Goal: Find specific page/section: Find specific page/section

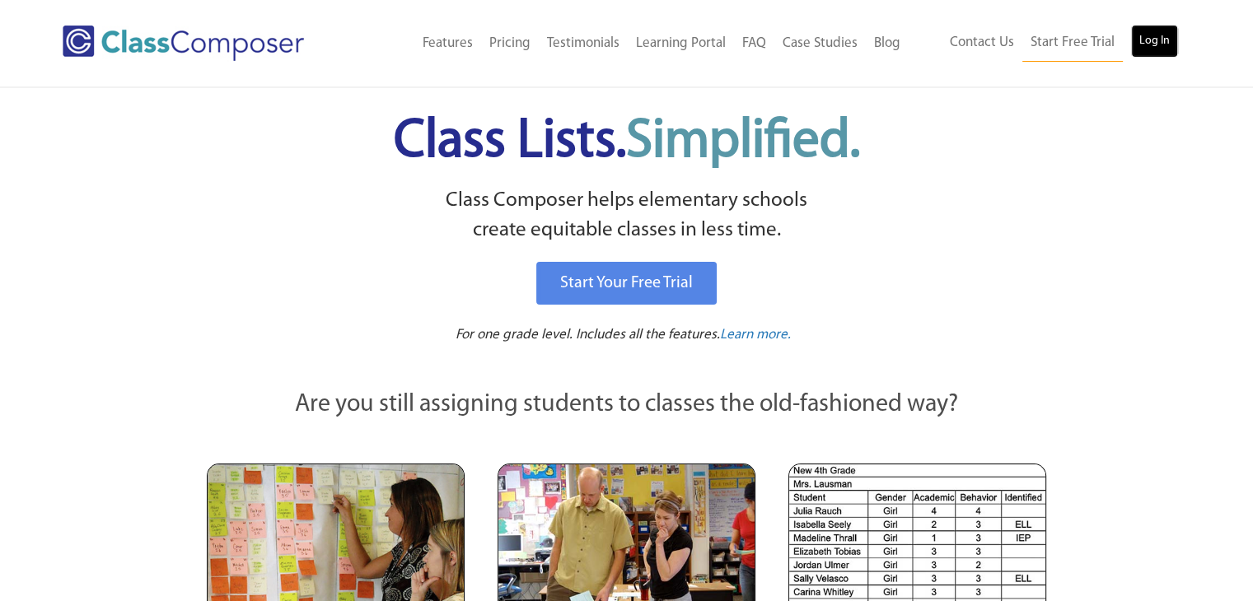
click at [1157, 39] on link "Log In" at bounding box center [1154, 41] width 47 height 33
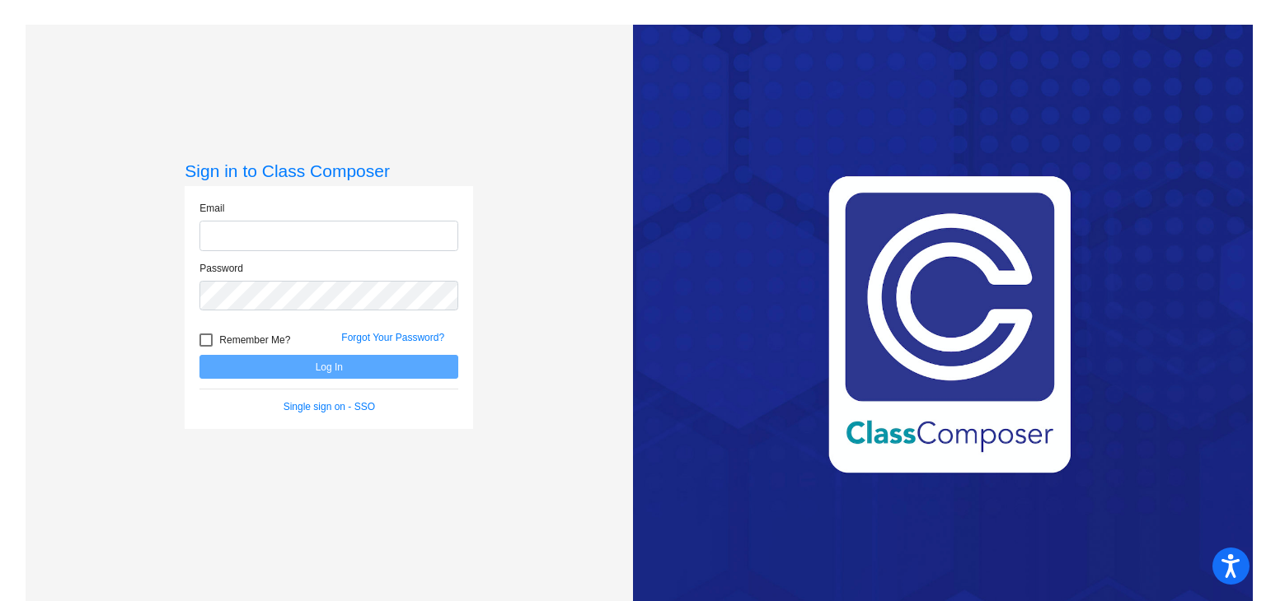
click at [400, 232] on input "email" at bounding box center [328, 236] width 259 height 30
type input "[EMAIL_ADDRESS][DOMAIN_NAME]"
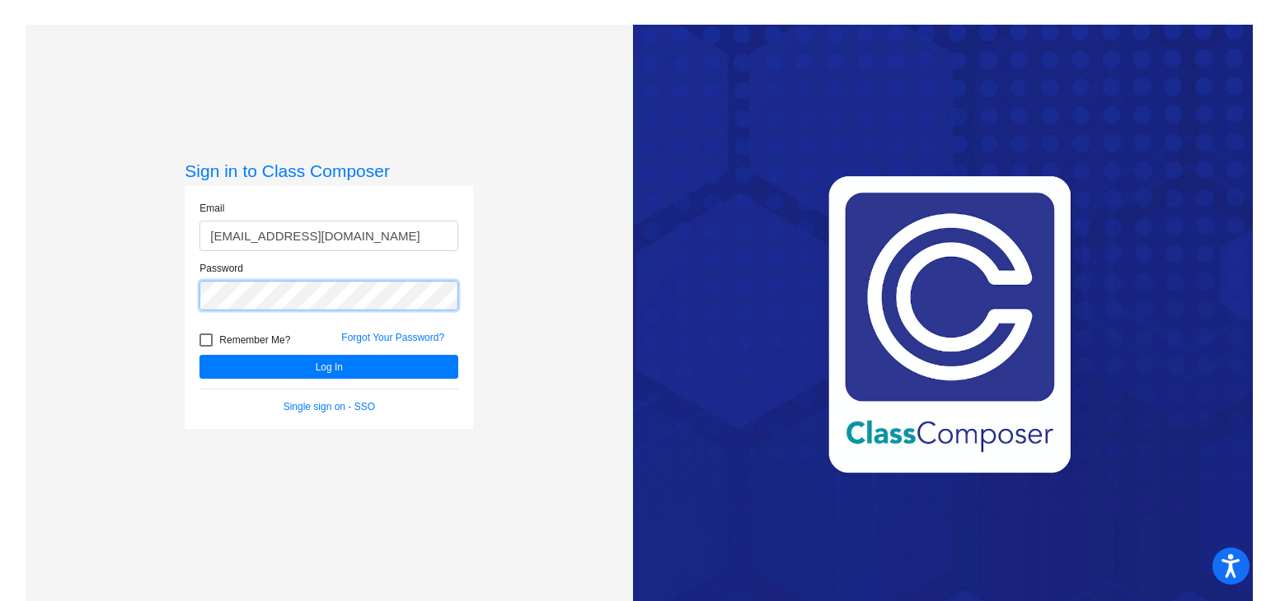
click at [199, 355] on button "Log In" at bounding box center [328, 367] width 259 height 24
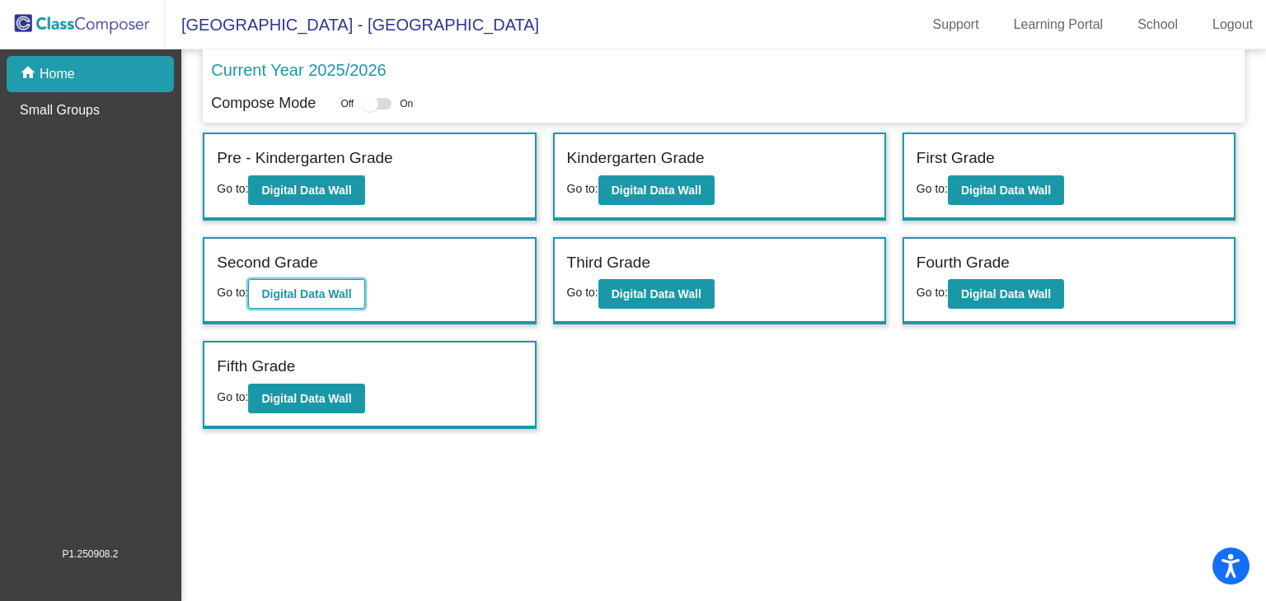
click at [314, 294] on b "Digital Data Wall" at bounding box center [306, 294] width 90 height 13
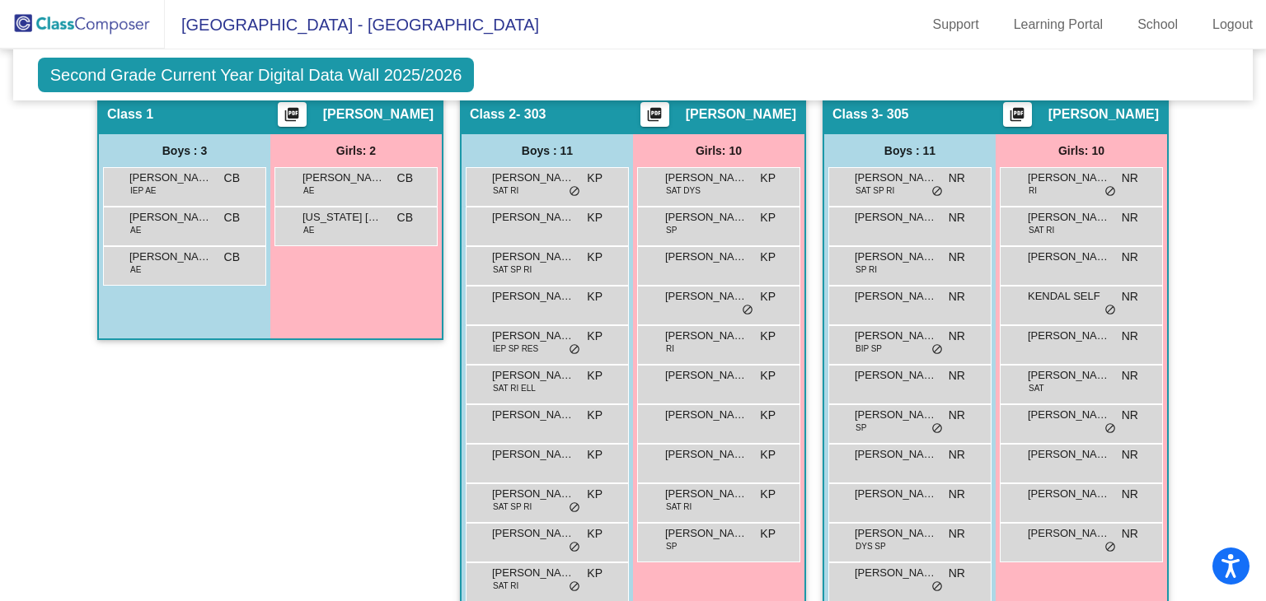
scroll to position [428, 0]
click at [876, 250] on span "[PERSON_NAME]" at bounding box center [895, 257] width 82 height 16
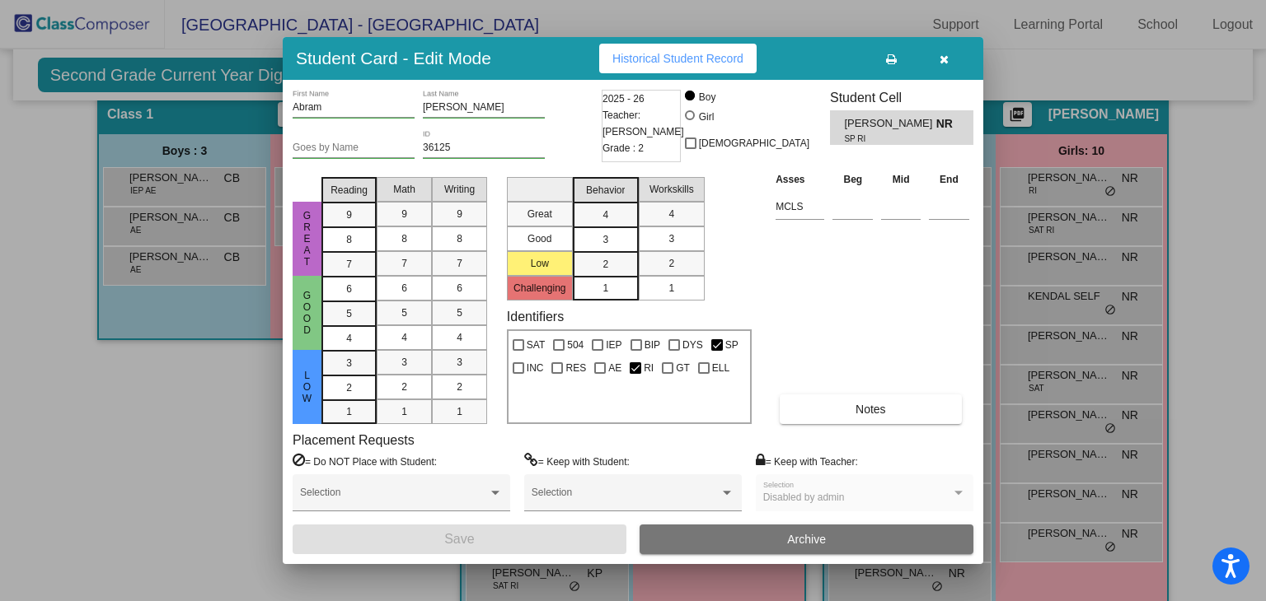
click at [692, 47] on button "Historical Student Record" at bounding box center [677, 59] width 157 height 30
